Goal: Task Accomplishment & Management: Manage account settings

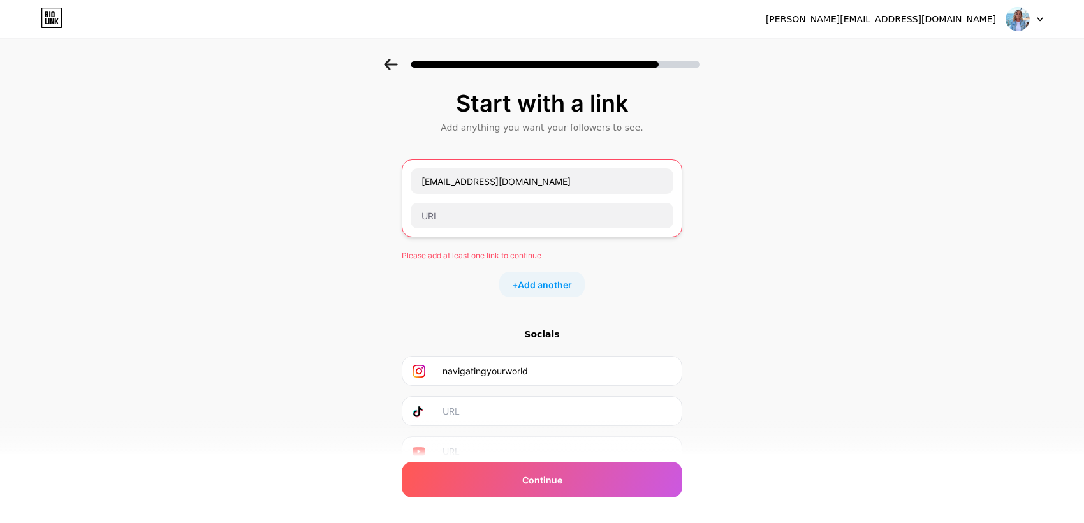
scroll to position [57, 0]
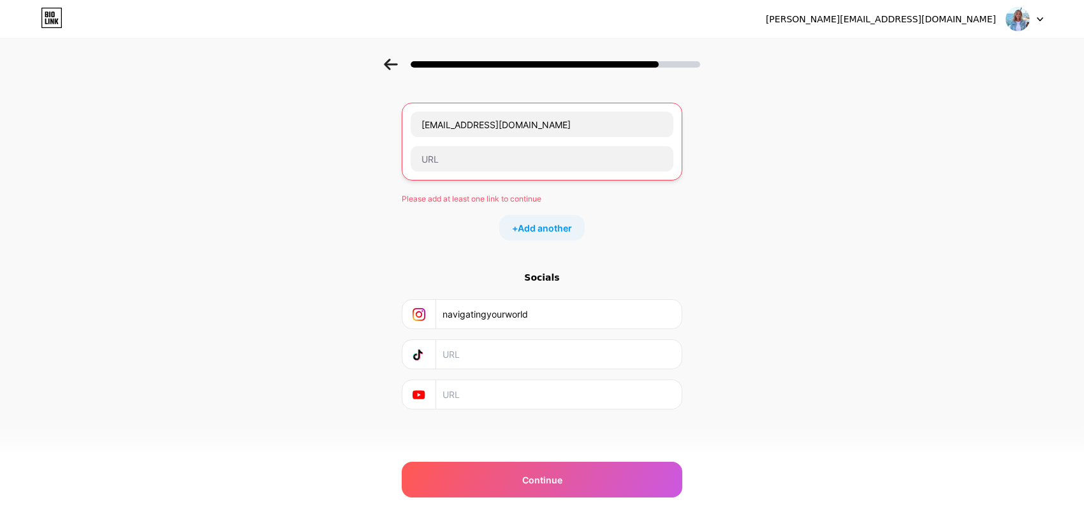
click at [640, 481] on div "Continue" at bounding box center [542, 480] width 281 height 36
click at [464, 158] on input "text" at bounding box center [542, 159] width 263 height 26
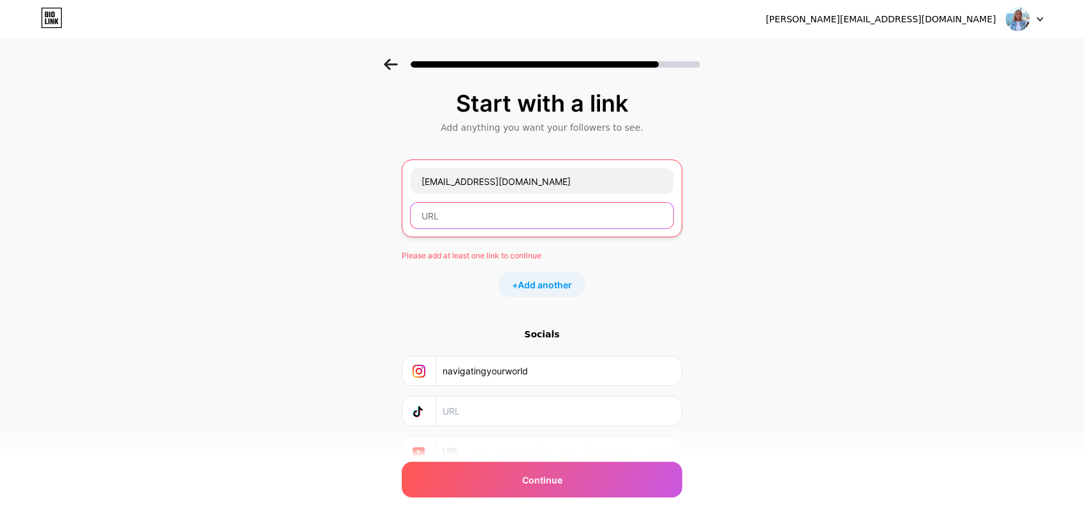
click at [616, 182] on input "www.navigatingyourworld@gmail.com" at bounding box center [542, 181] width 263 height 26
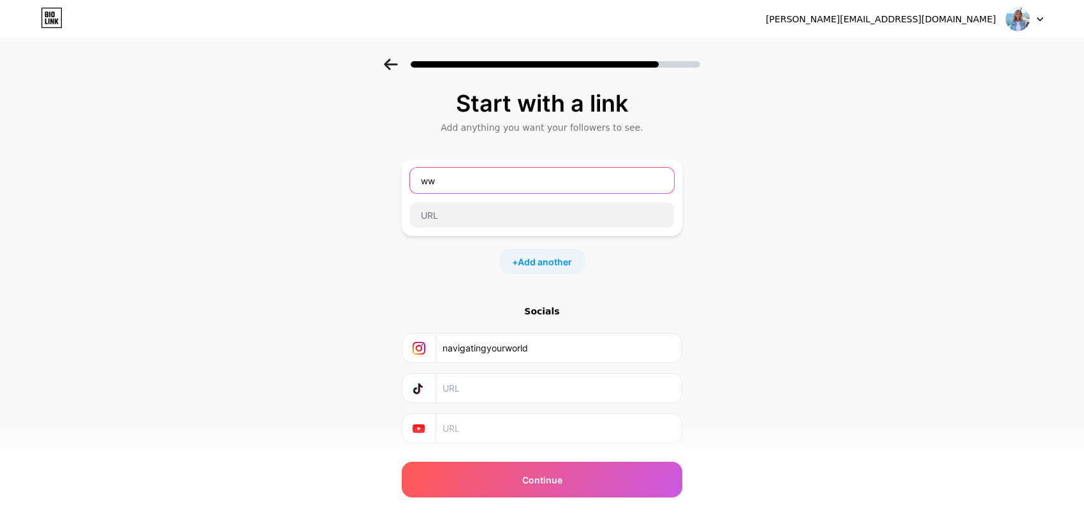
type input "w"
type input "T"
type input "The One Thing Ritual - Mini Experience"
click at [477, 217] on input "text" at bounding box center [542, 215] width 264 height 26
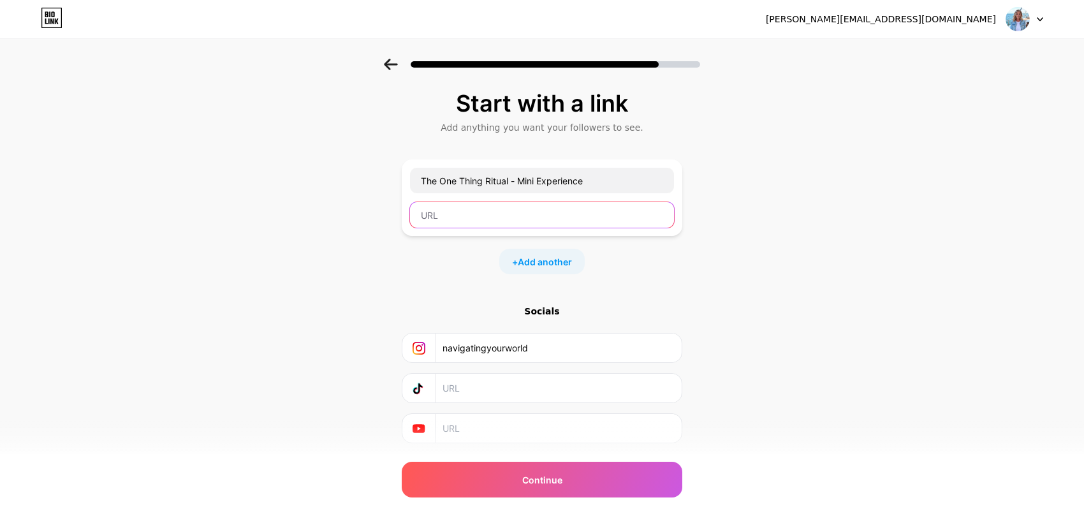
paste input "[URL][DOMAIN_NAME]"
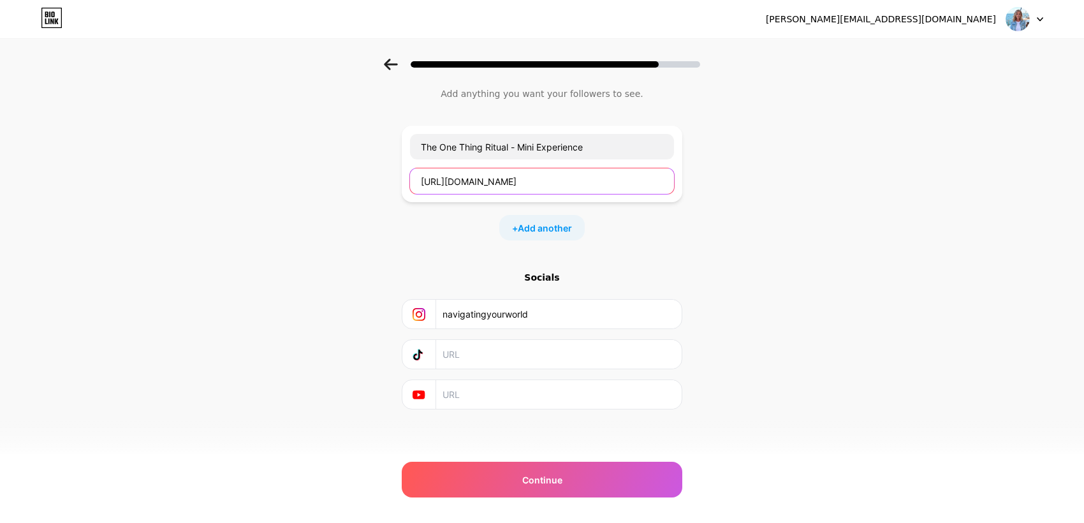
type input "[URL][DOMAIN_NAME]"
click at [562, 487] on div "Continue" at bounding box center [542, 480] width 281 height 36
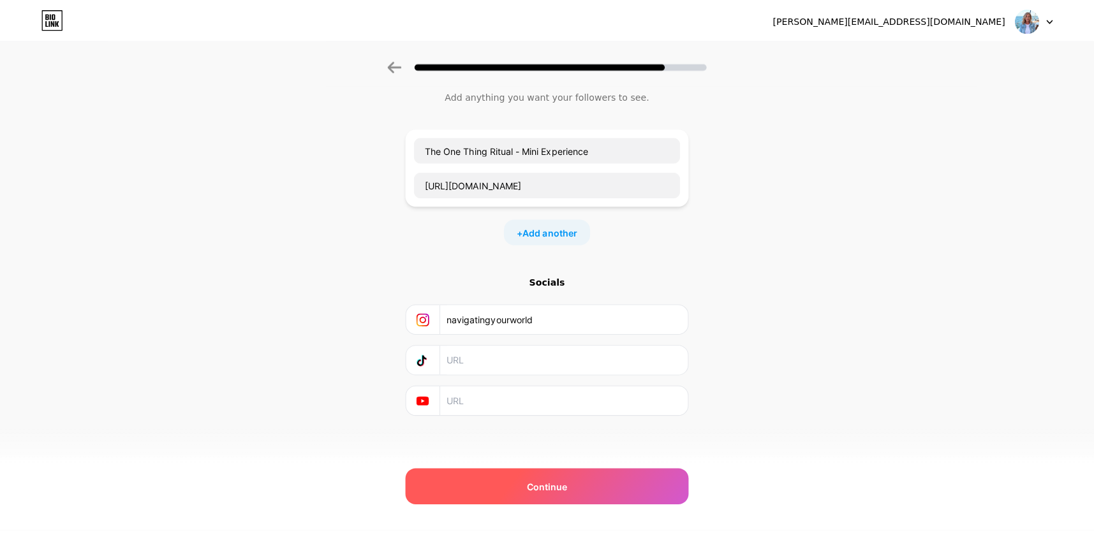
scroll to position [0, 0]
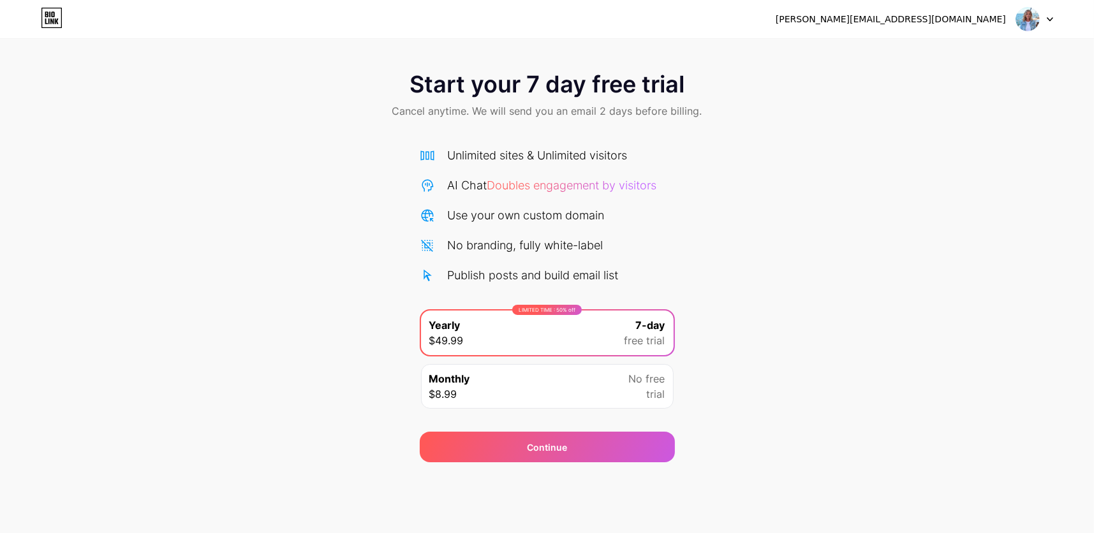
click at [987, 26] on div "[PERSON_NAME][EMAIL_ADDRESS][DOMAIN_NAME]" at bounding box center [913, 19] width 277 height 23
click at [632, 449] on div "Continue" at bounding box center [547, 447] width 255 height 31
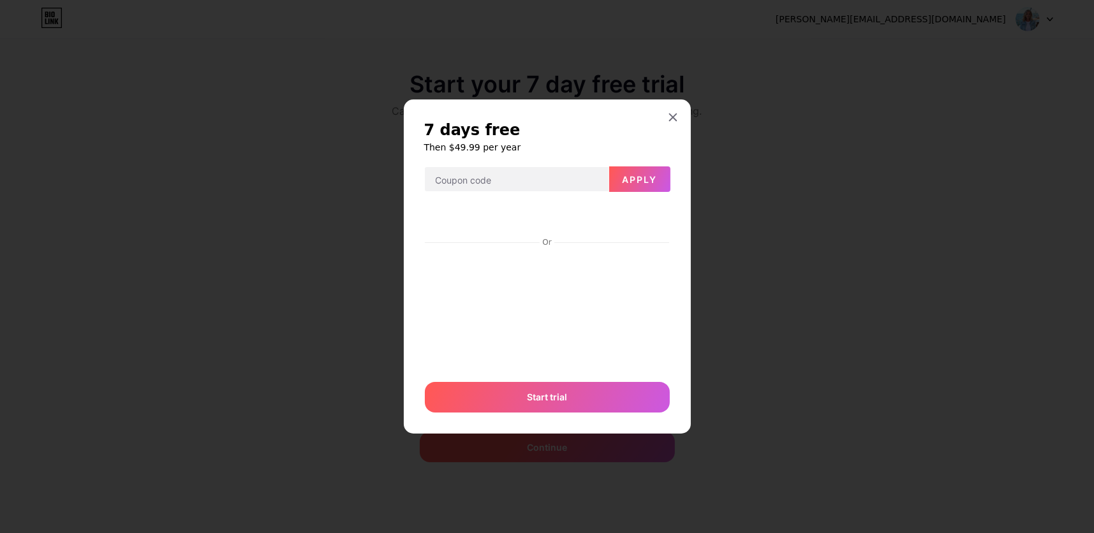
click at [675, 128] on div "7 days free Then $49.99 per year Apply Or Start trial" at bounding box center [547, 266] width 287 height 334
click at [670, 125] on div at bounding box center [672, 117] width 23 height 23
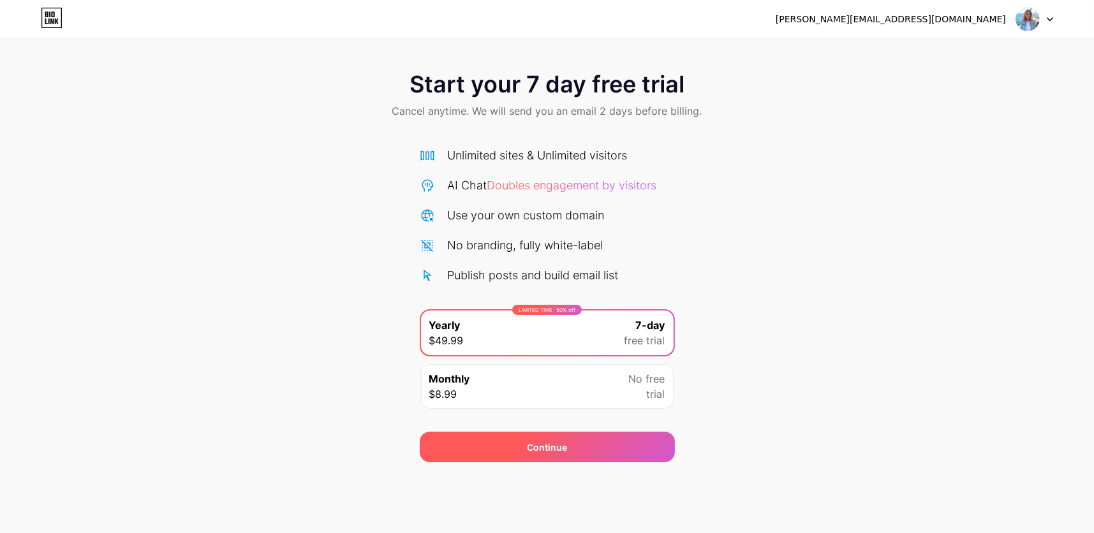
click at [572, 452] on div "Continue" at bounding box center [547, 447] width 255 height 31
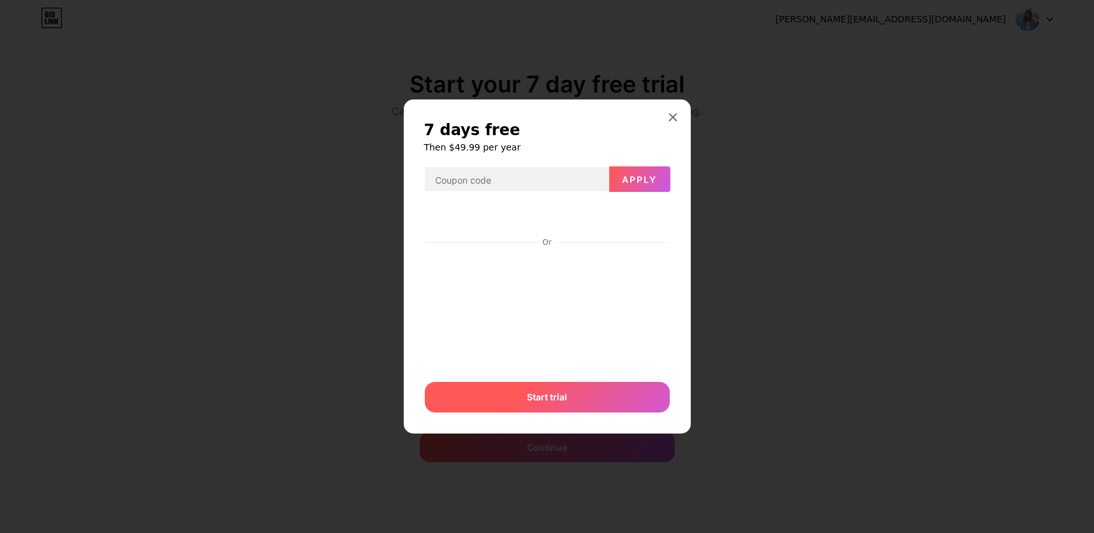
click at [542, 399] on span "Start trial" at bounding box center [547, 396] width 40 height 13
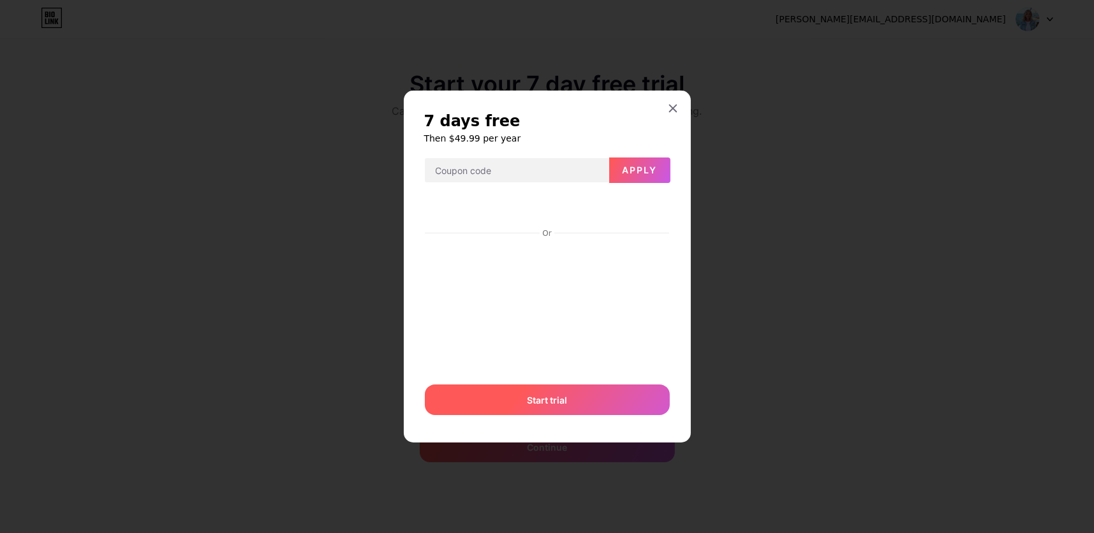
click at [551, 406] on span "Start trial" at bounding box center [547, 399] width 40 height 13
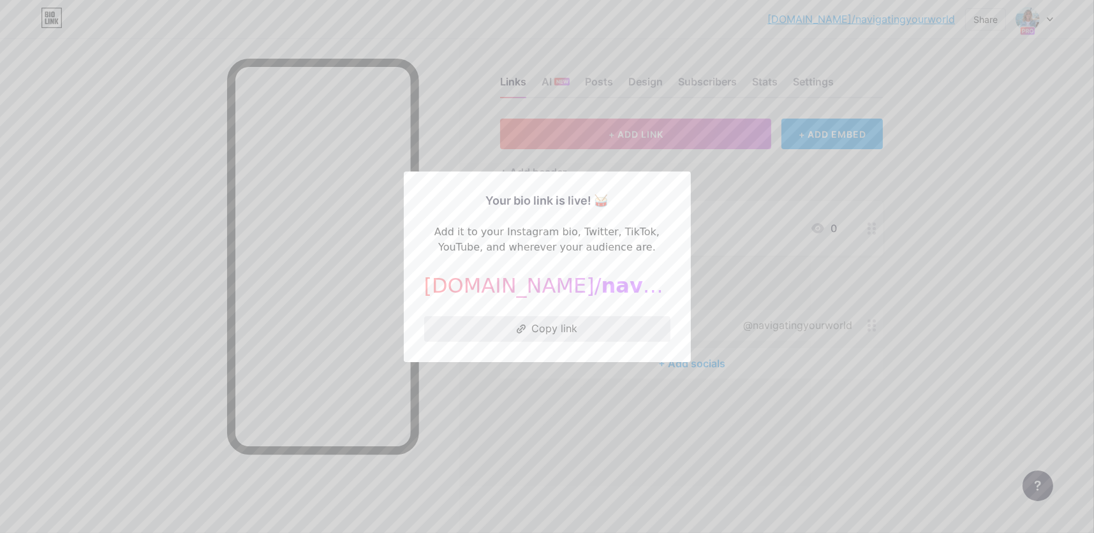
click at [559, 336] on button "Copy link" at bounding box center [547, 329] width 246 height 26
click at [990, 253] on div at bounding box center [547, 266] width 1094 height 533
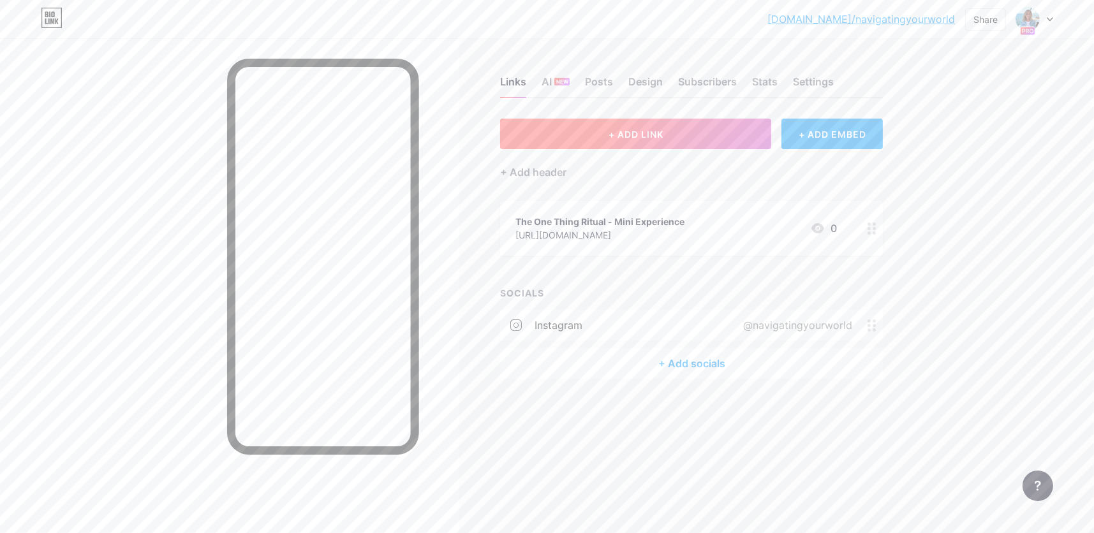
click at [646, 139] on button "+ ADD LINK" at bounding box center [635, 134] width 271 height 31
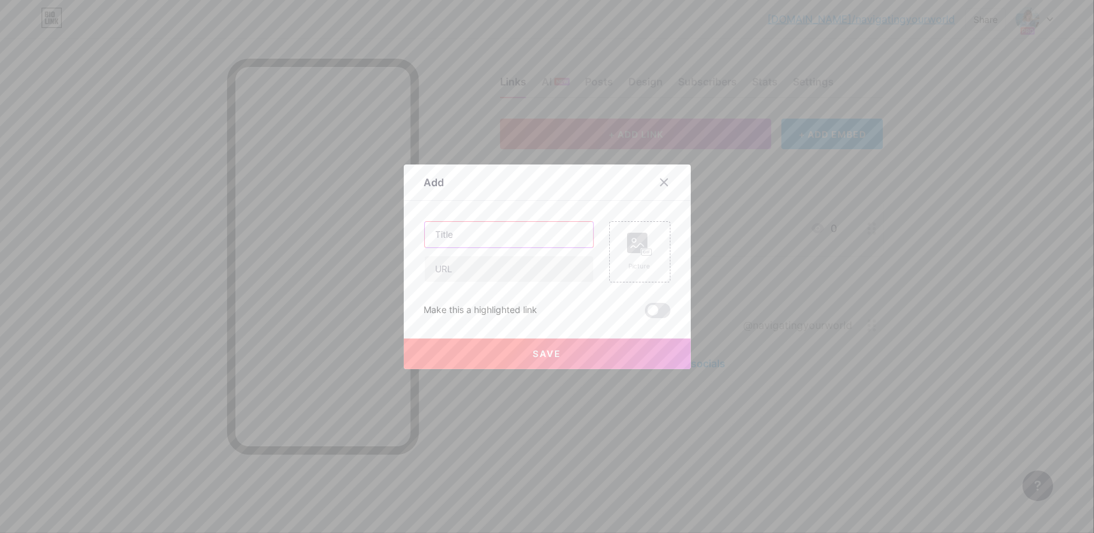
click at [515, 232] on input "text" at bounding box center [509, 235] width 168 height 26
type input "The One Thing Ritual - 21 Day Focus"
click at [504, 272] on input "text" at bounding box center [509, 269] width 168 height 26
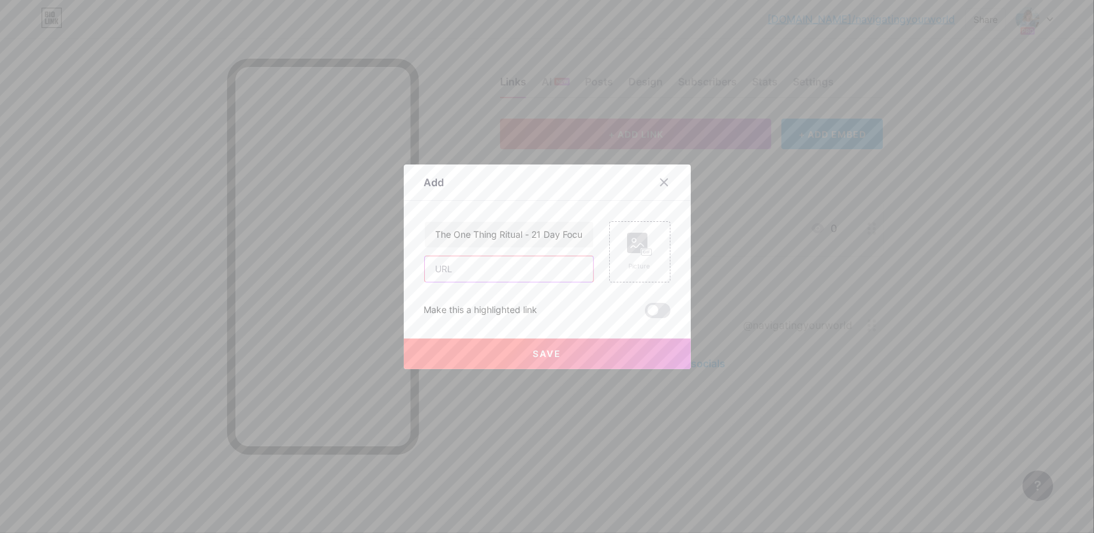
paste input "[URL][DOMAIN_NAME]"
type input "[URL][DOMAIN_NAME]"
click at [549, 361] on button "Save" at bounding box center [547, 354] width 287 height 31
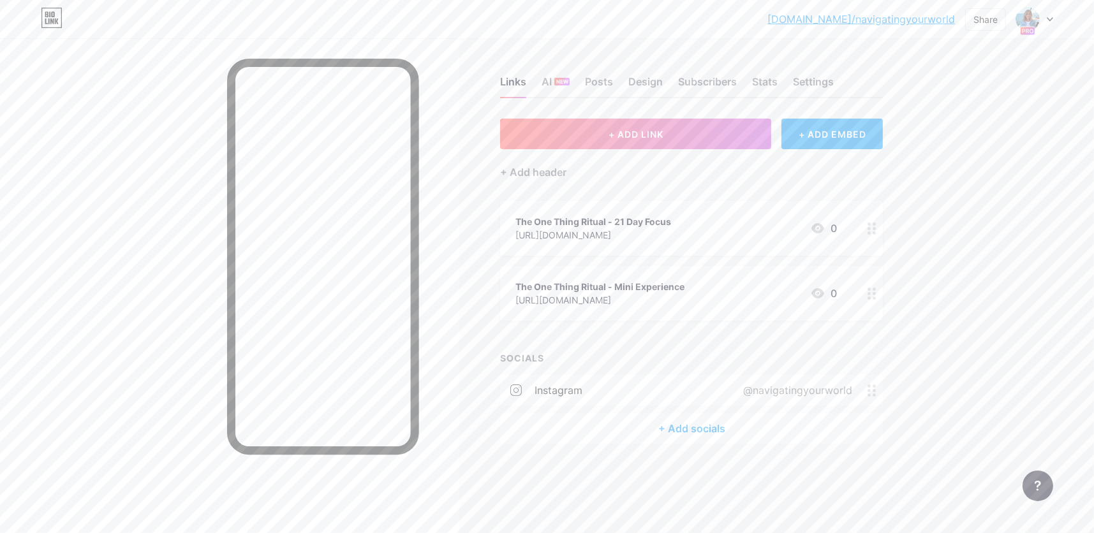
click at [652, 138] on span "+ ADD LINK" at bounding box center [635, 134] width 55 height 11
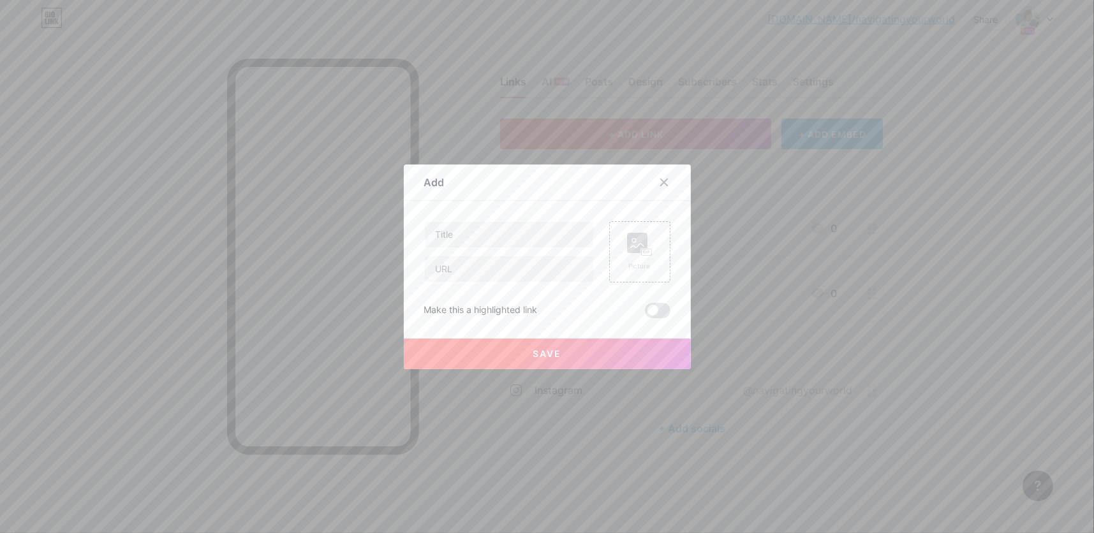
click at [525, 235] on input "text" at bounding box center [509, 235] width 168 height 26
type input "The Whole Self Experience"
click at [536, 265] on input "text" at bounding box center [509, 269] width 168 height 26
click at [524, 270] on input "text" at bounding box center [509, 269] width 168 height 26
paste input "[URL][DOMAIN_NAME]"
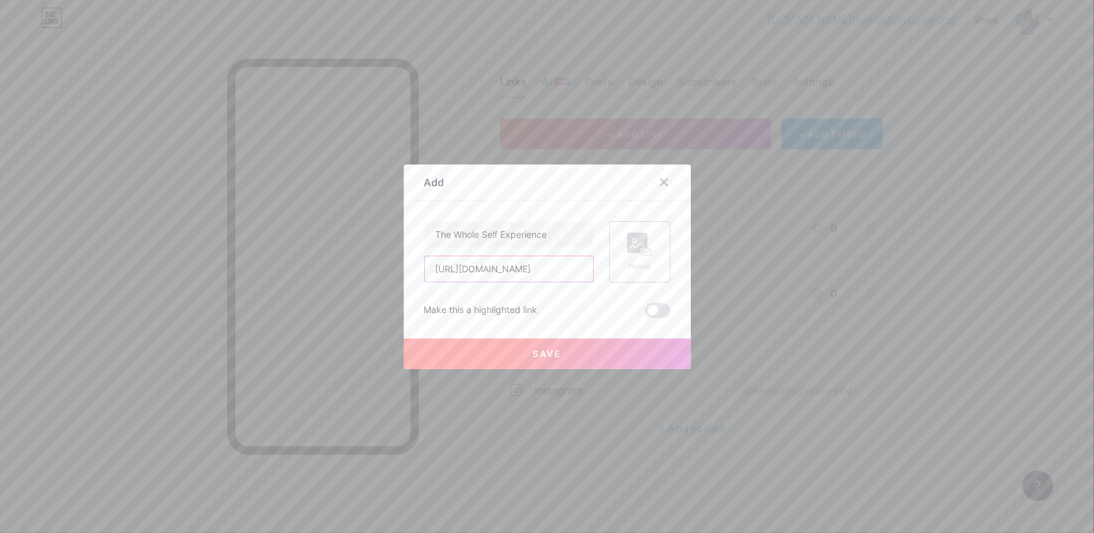
scroll to position [0, 69]
type input "[URL][DOMAIN_NAME]"
click at [564, 356] on button "Save" at bounding box center [547, 354] width 287 height 31
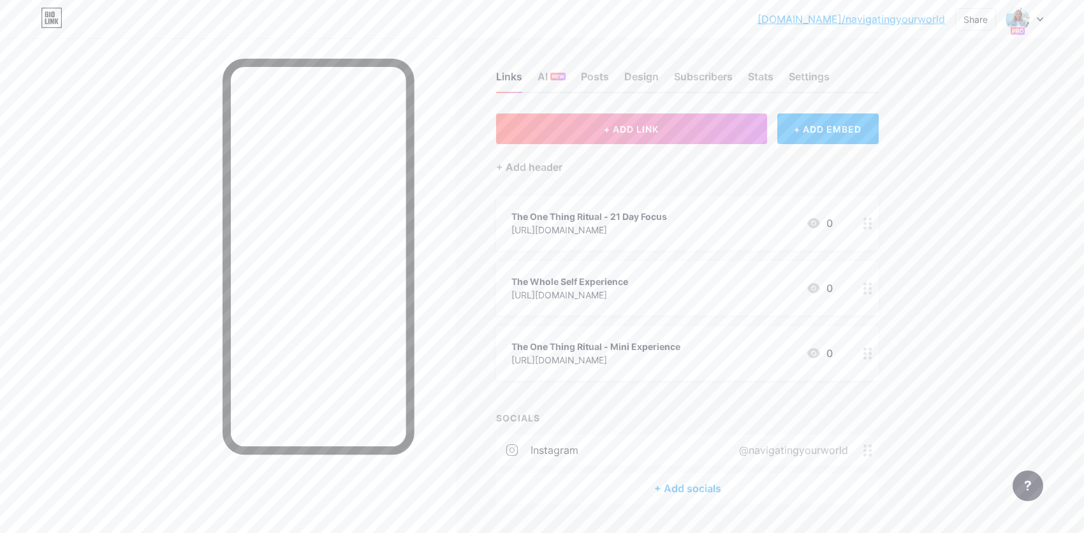
scroll to position [0, 0]
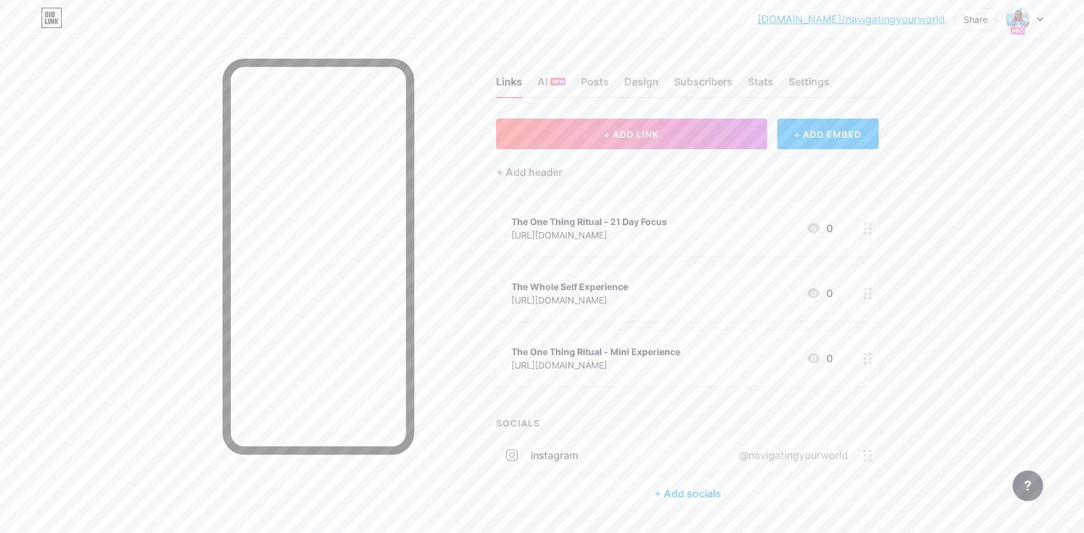
click at [652, 360] on div "[URL][DOMAIN_NAME]" at bounding box center [595, 364] width 169 height 13
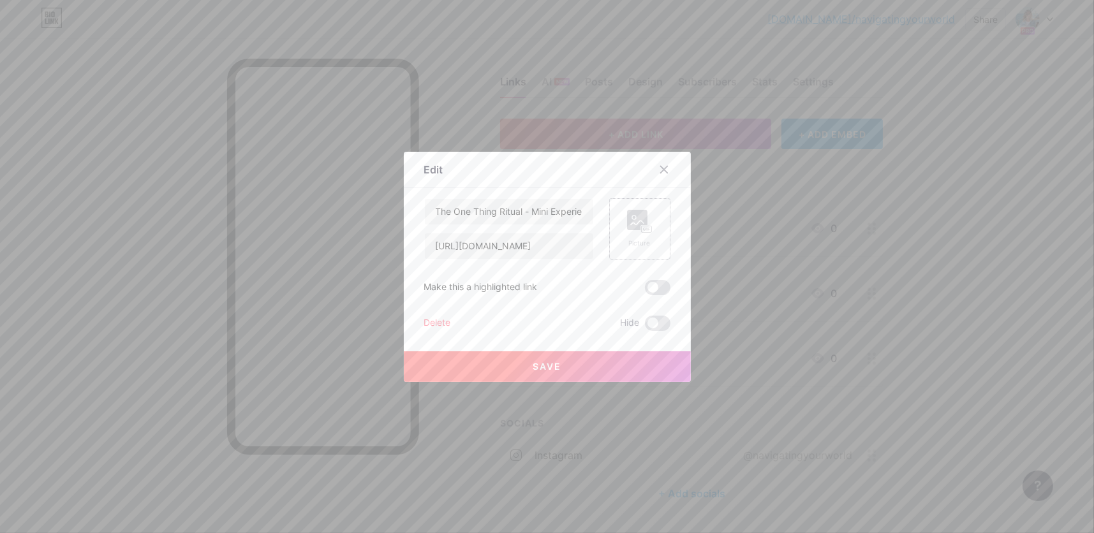
click at [643, 236] on div "Picture" at bounding box center [640, 229] width 26 height 38
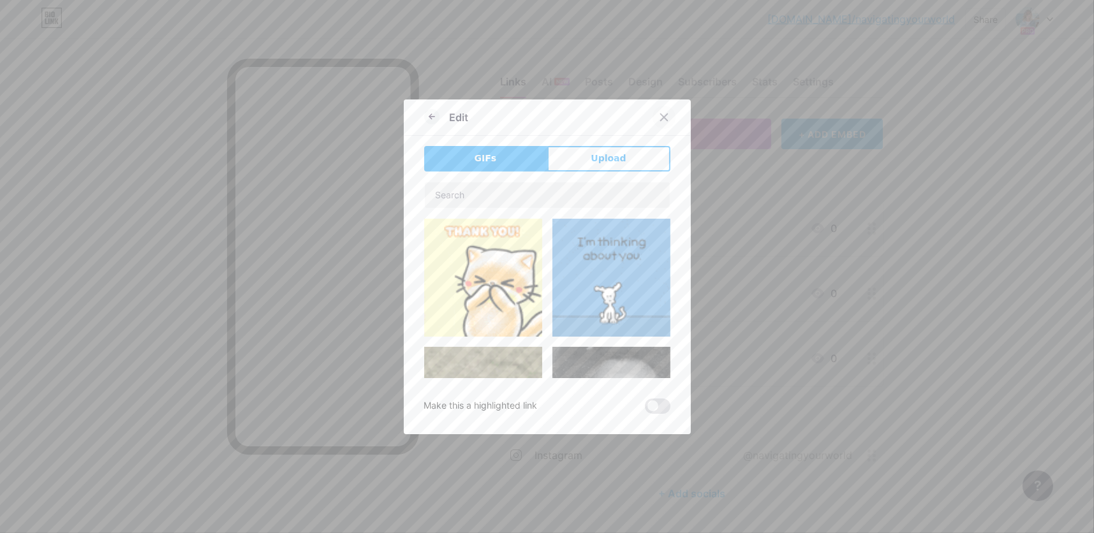
click at [662, 119] on icon at bounding box center [664, 117] width 10 height 10
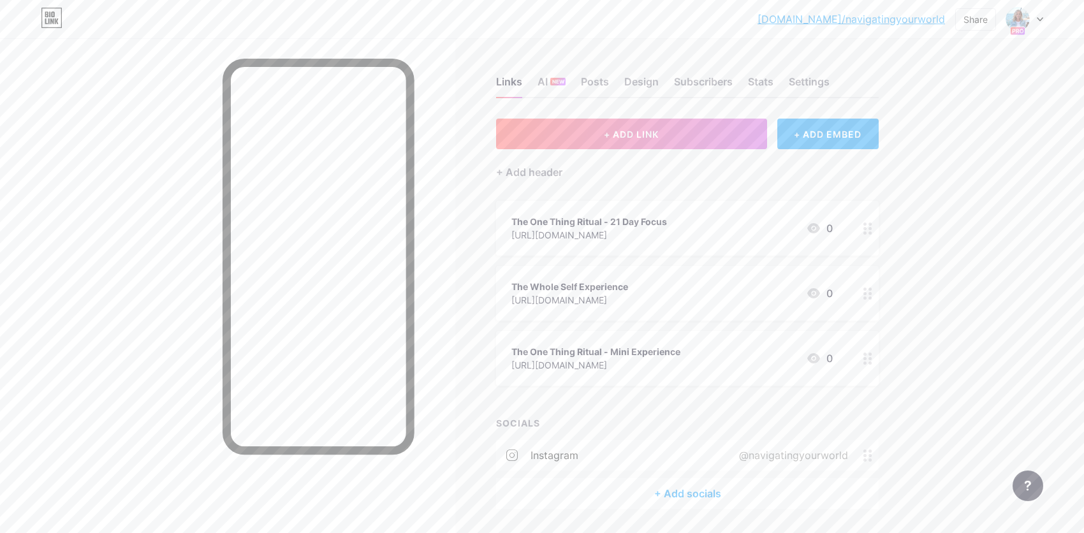
scroll to position [2, 0]
click at [649, 80] on div "Design" at bounding box center [641, 83] width 34 height 23
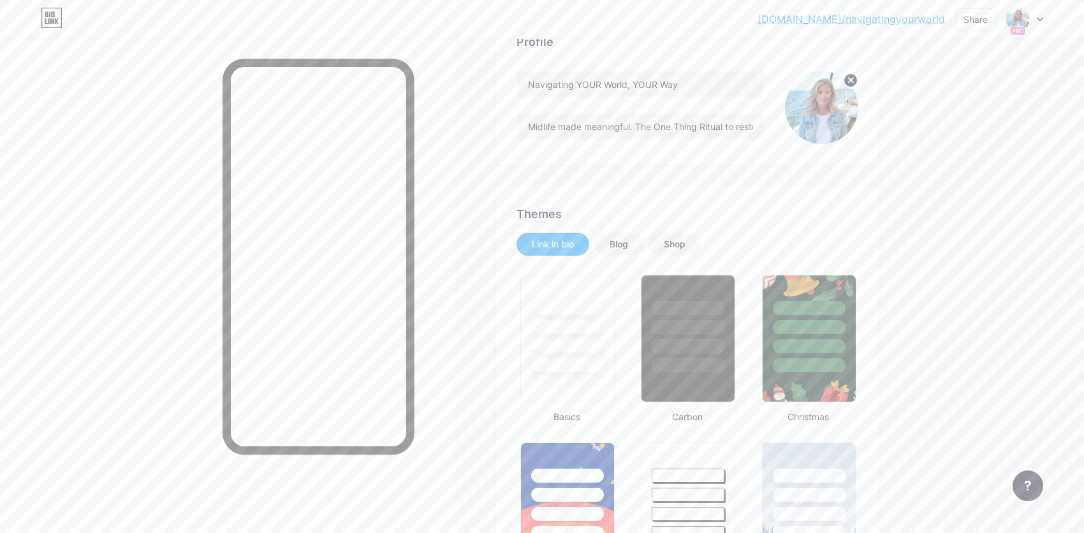
scroll to position [103, 0]
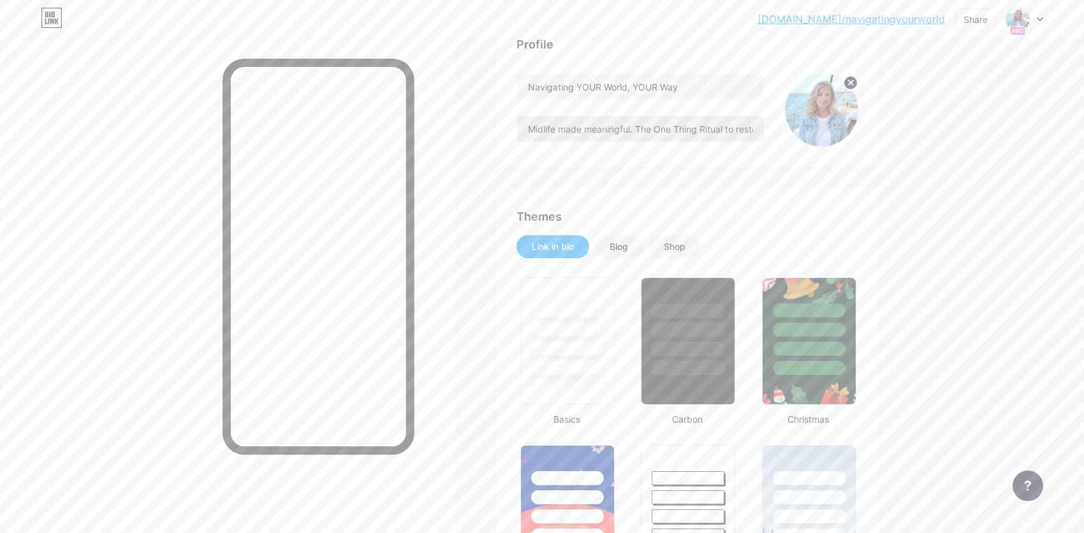
click at [748, 133] on input "Midlife made meaningful. The One Thing Ritual to restore clarity, connection, a…" at bounding box center [640, 129] width 247 height 26
click at [728, 128] on input "Midlife made meaningful. The One Thing Ritual to restore clarity, connection, a…" at bounding box center [640, 129] width 247 height 26
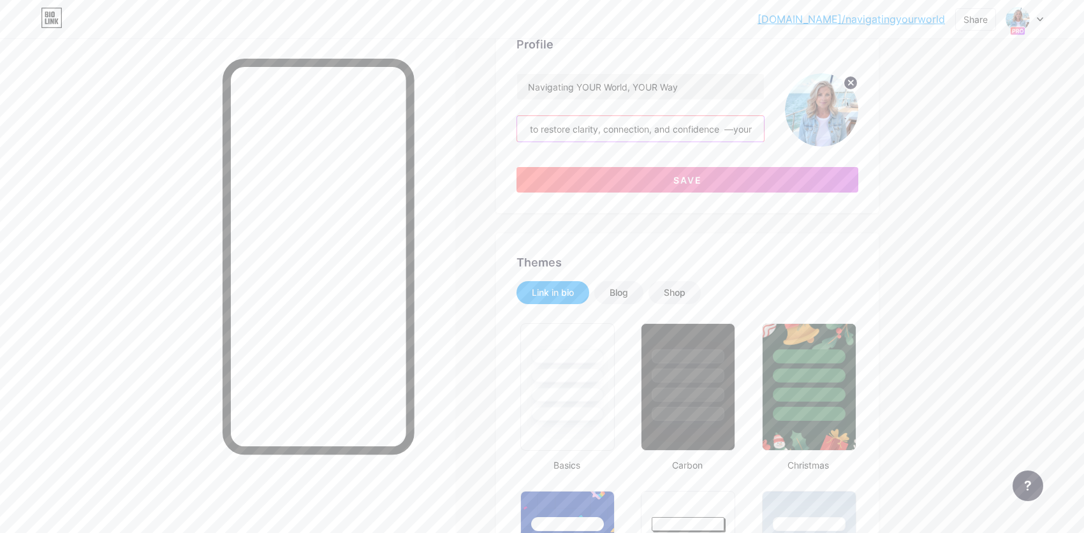
click at [731, 177] on button "Save" at bounding box center [688, 180] width 342 height 26
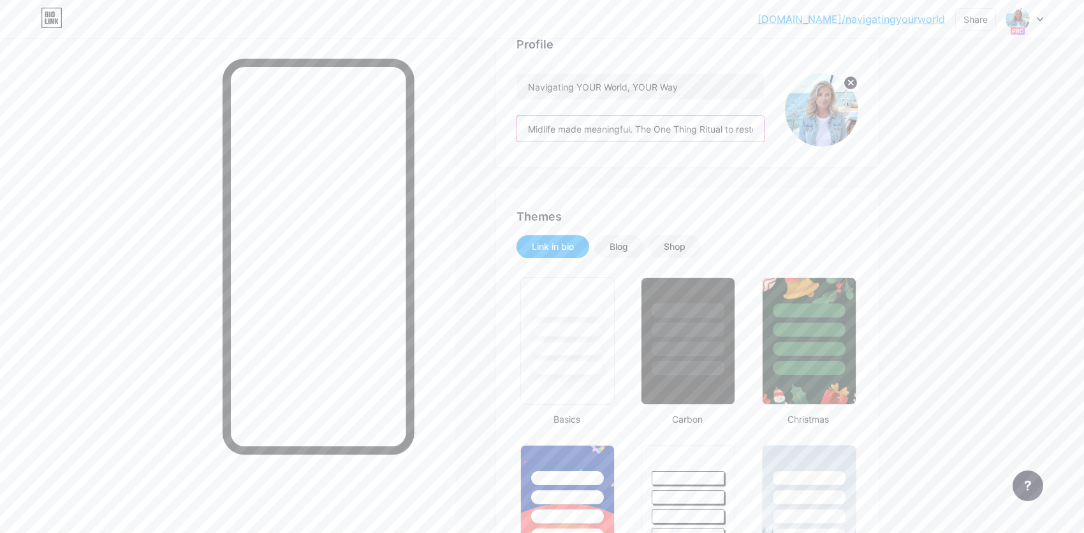
click at [740, 133] on input "Midlife made meaningful. The One Thing Ritual to restore clarity, connection, a…" at bounding box center [640, 129] width 247 height 26
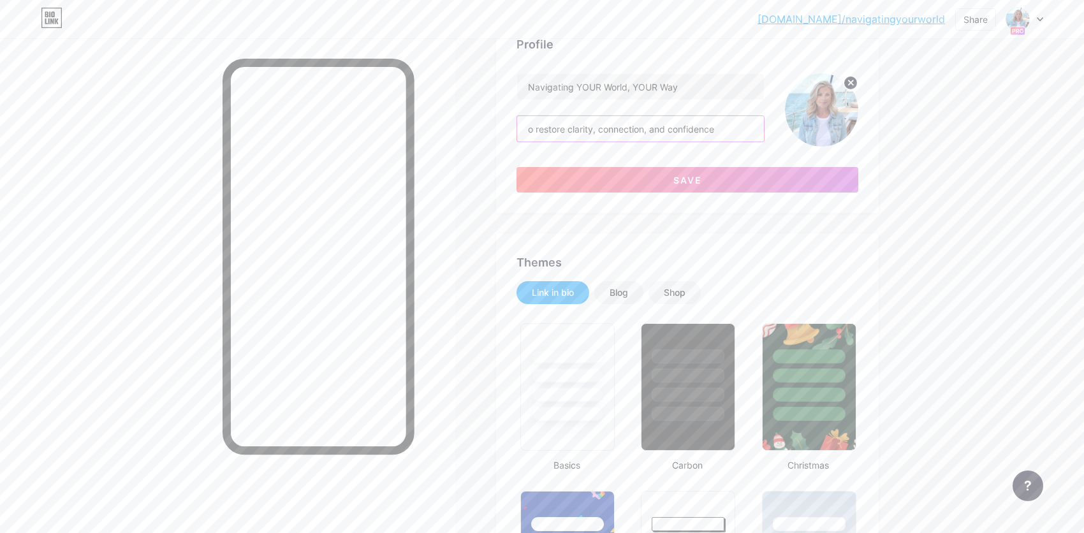
scroll to position [0, 203]
type input "Midlife made meaningful. The One Thing Ritual to restore clarity, connection, a…"
click at [719, 180] on button "Save" at bounding box center [688, 180] width 342 height 26
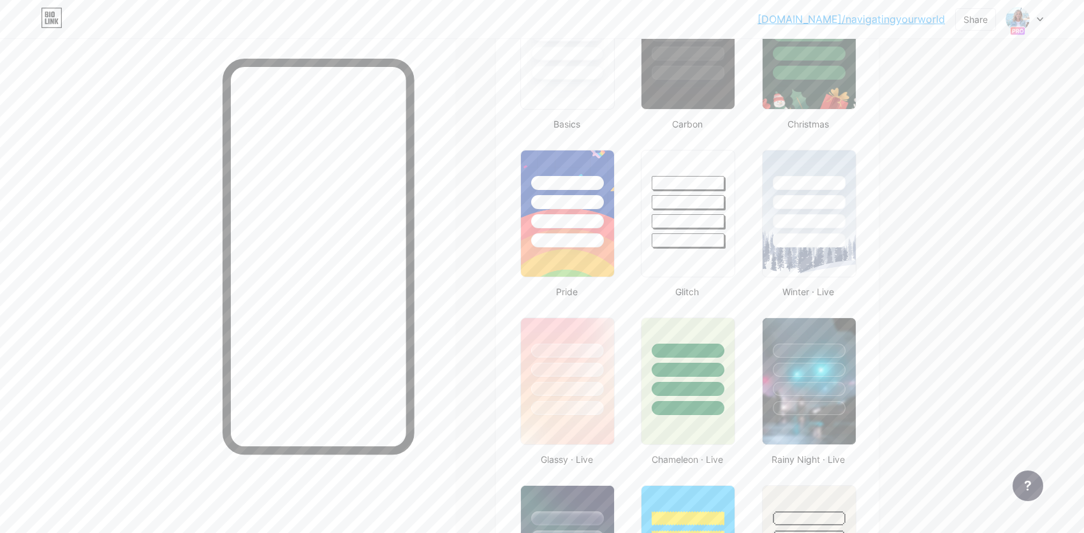
scroll to position [0, 0]
